Goal: Find specific page/section: Find specific page/section

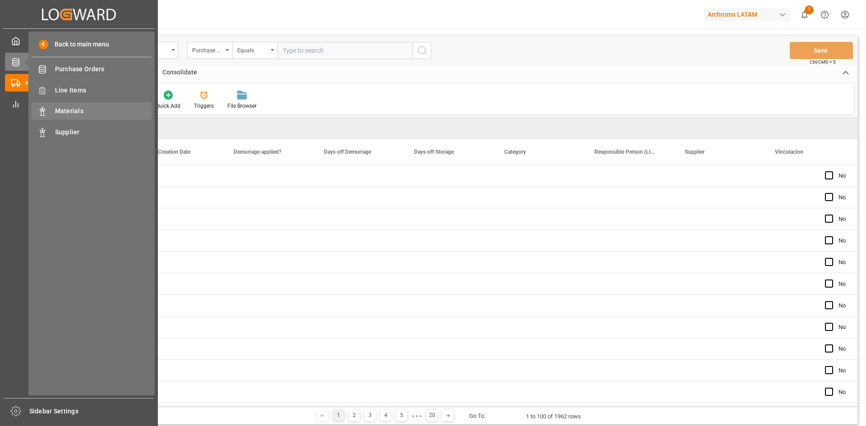
scroll to position [0, 862]
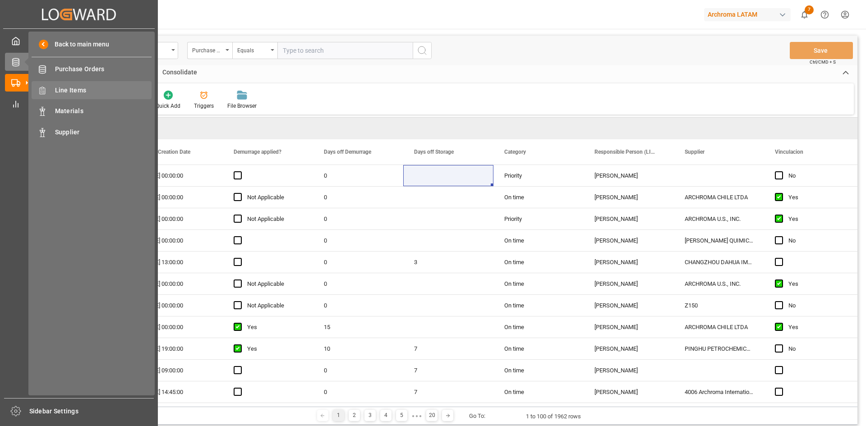
click at [91, 91] on span "Line Items" at bounding box center [103, 90] width 97 height 9
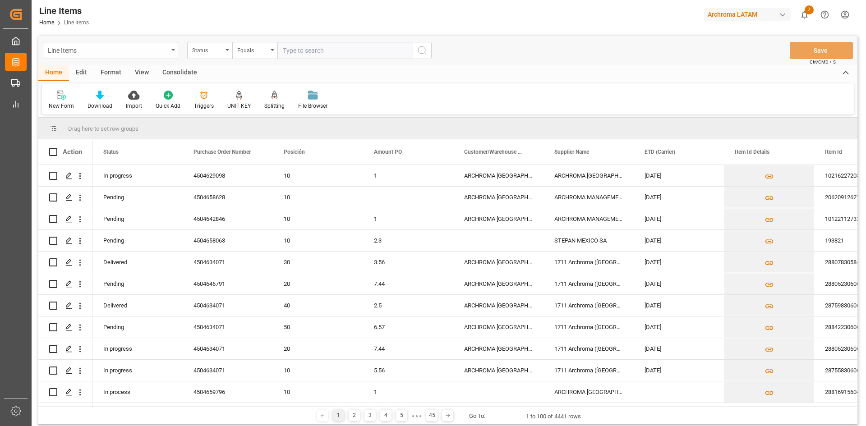
click at [169, 47] on div "Line Items" at bounding box center [110, 50] width 135 height 17
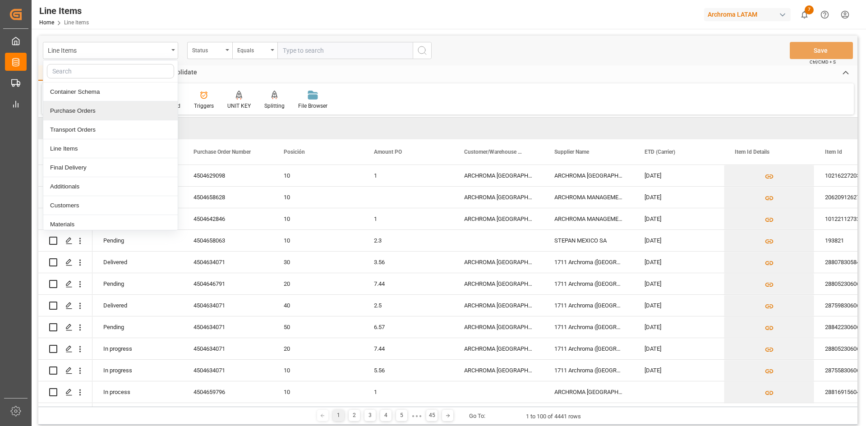
click at [102, 108] on div "Purchase Orders" at bounding box center [110, 110] width 134 height 19
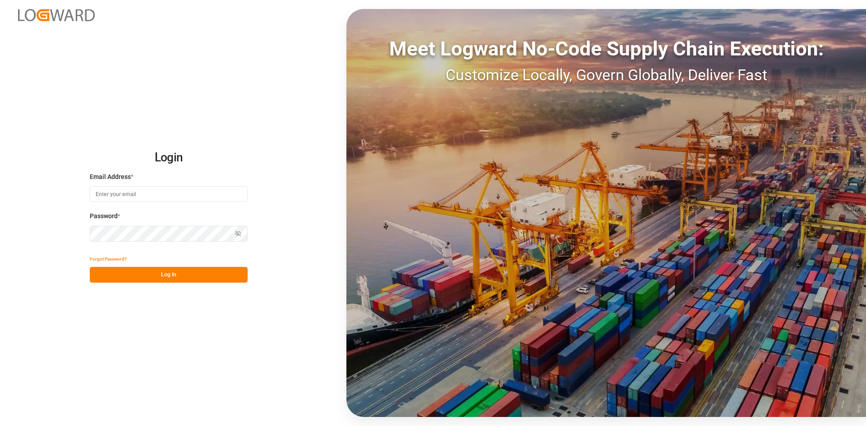
type input "[PERSON_NAME][EMAIL_ADDRESS][PERSON_NAME][DOMAIN_NAME]"
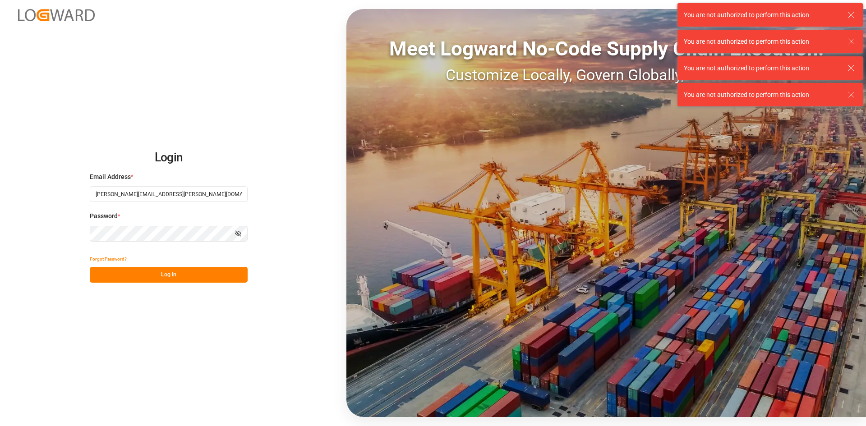
click at [189, 275] on button "Log In" at bounding box center [169, 275] width 158 height 16
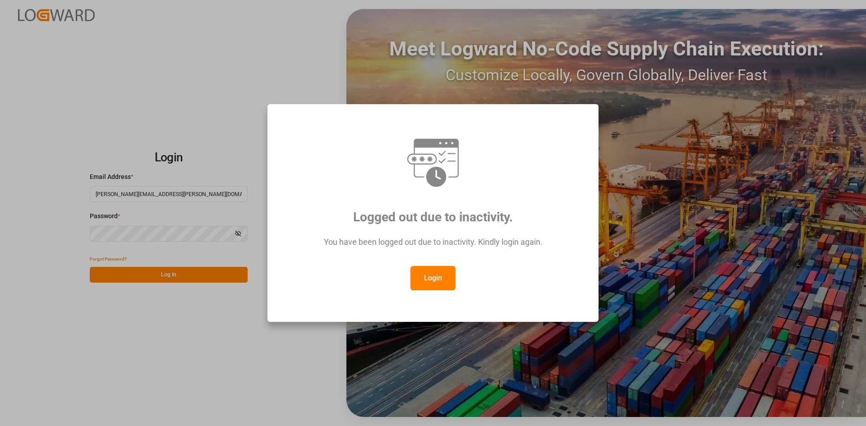
click at [426, 279] on button "Login" at bounding box center [433, 278] width 45 height 24
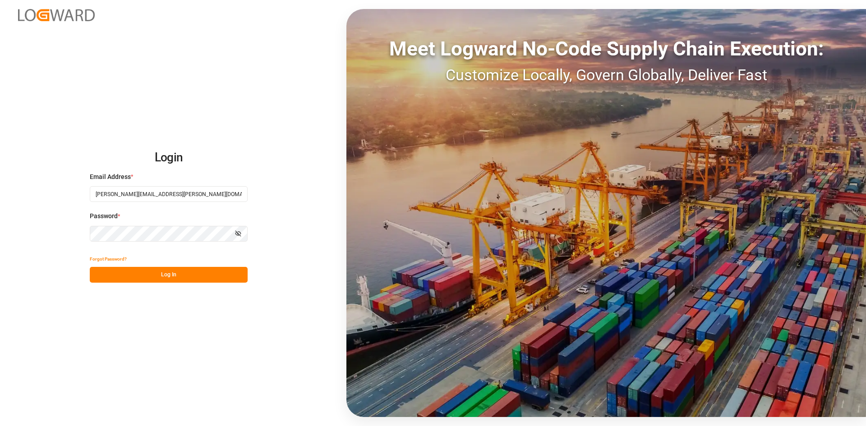
click at [152, 274] on button "Log In" at bounding box center [169, 275] width 158 height 16
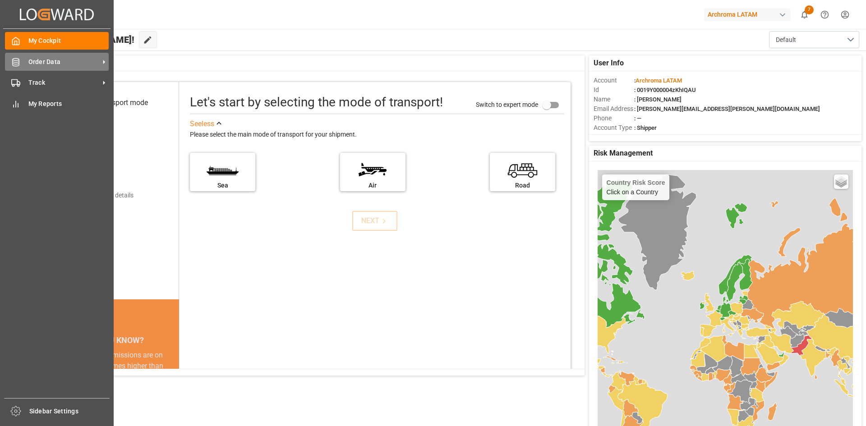
click at [13, 64] on icon at bounding box center [15, 62] width 9 height 9
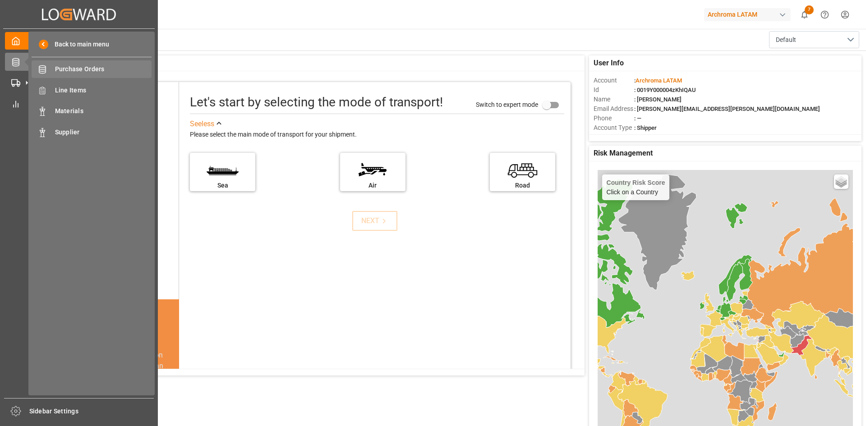
click at [88, 68] on span "Purchase Orders" at bounding box center [103, 69] width 97 height 9
